Goal: Find specific page/section: Find specific page/section

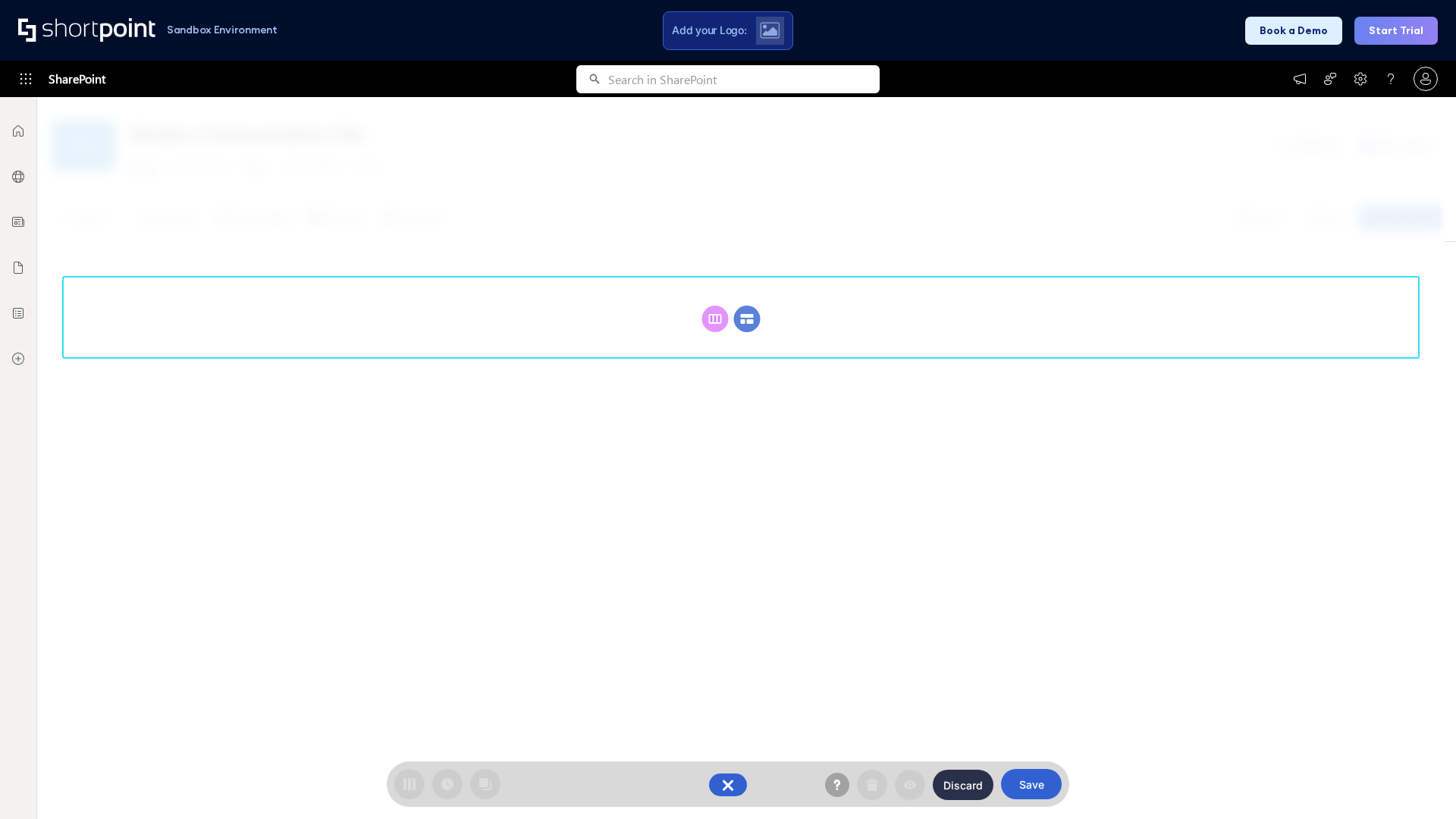
click at [747, 306] on circle at bounding box center [746, 318] width 27 height 27
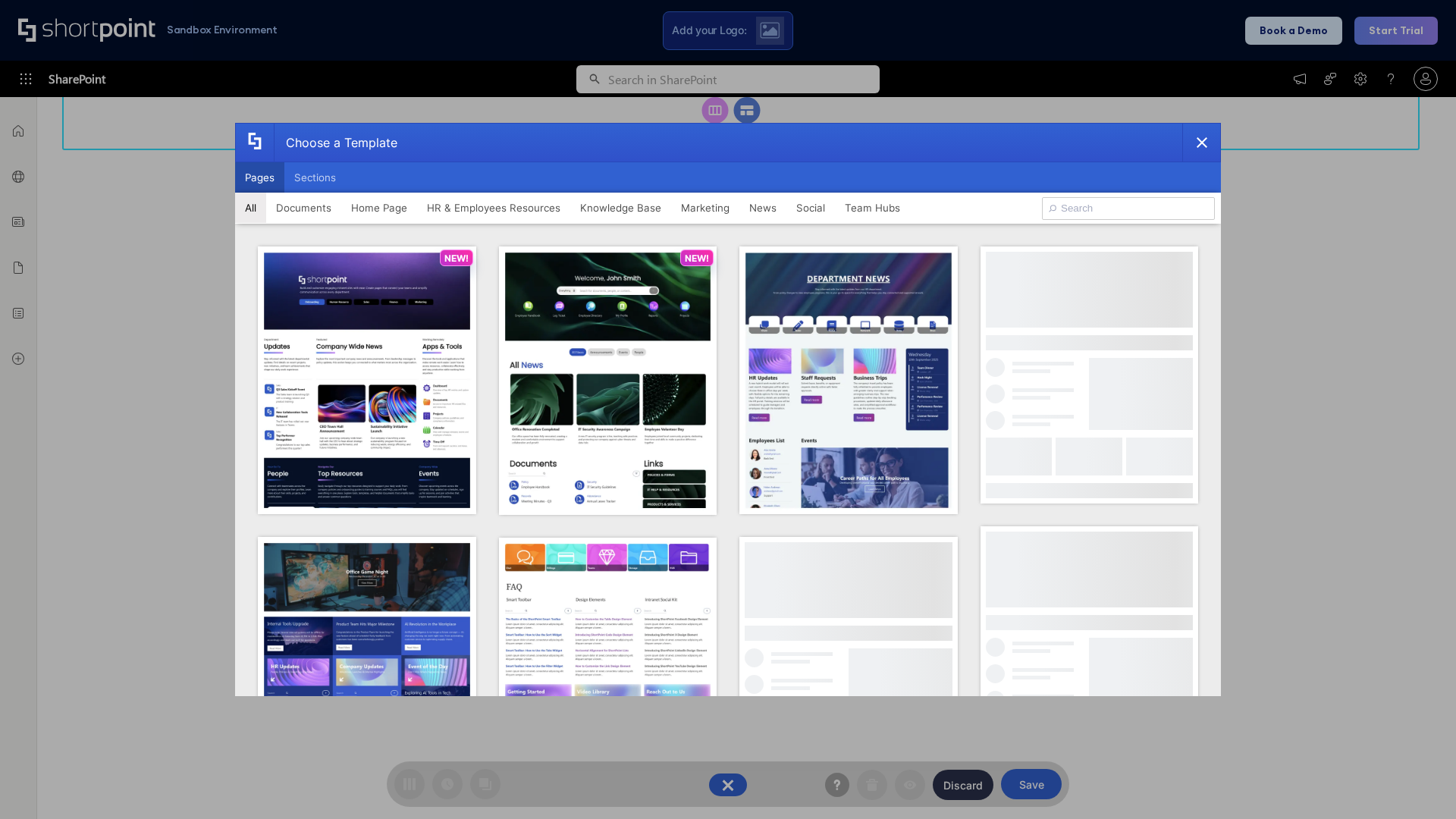
click at [260, 178] on button "Pages" at bounding box center [260, 177] width 49 height 30
type input "Together"
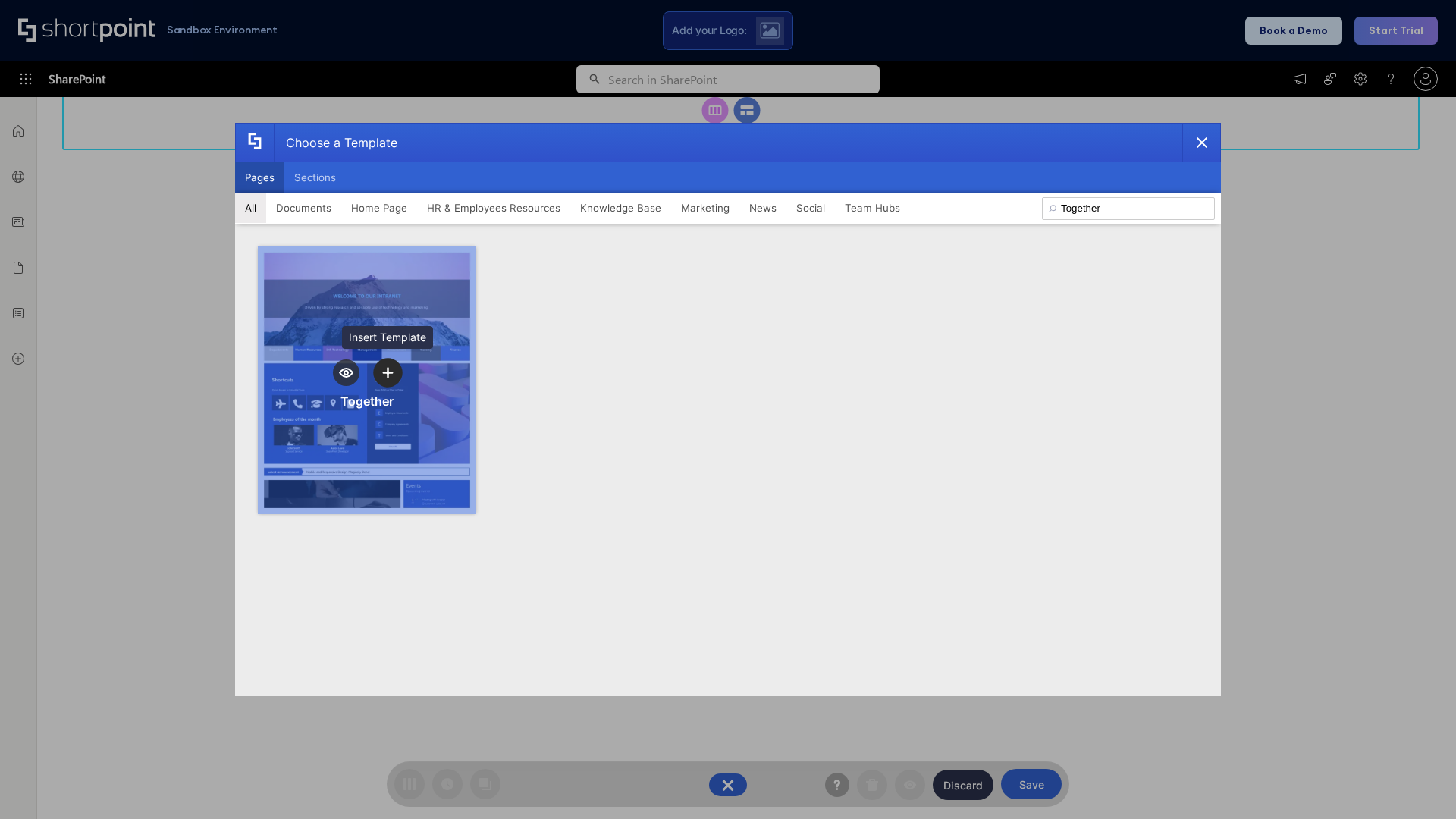
click at [388, 372] on icon "template selector" at bounding box center [388, 372] width 11 height 11
